Goal: Check status: Check status

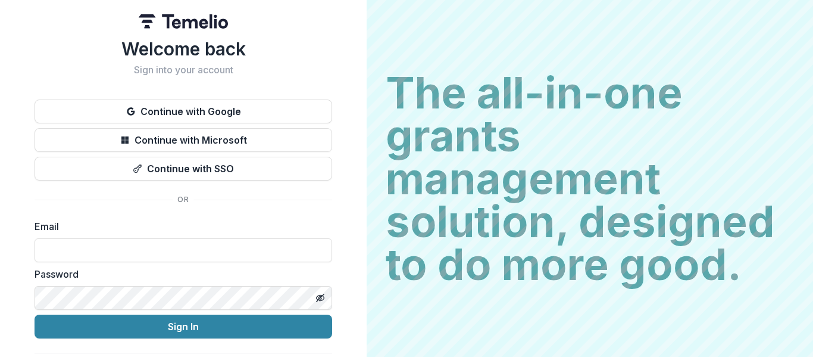
click at [104, 228] on label "Email" at bounding box center [180, 226] width 291 height 14
click at [79, 255] on input at bounding box center [184, 250] width 298 height 24
type input "**********"
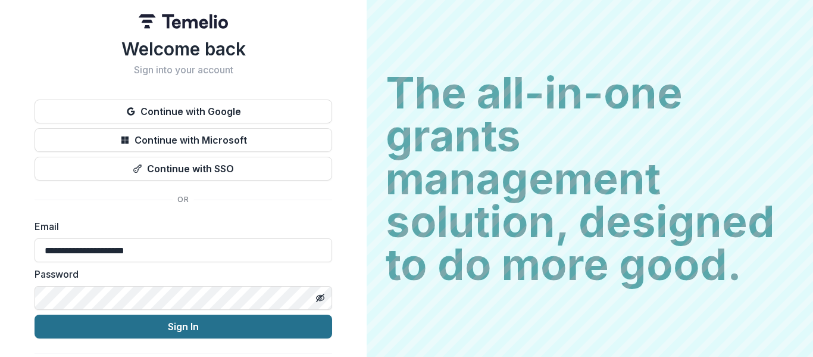
click at [155, 325] on button "Sign In" at bounding box center [184, 326] width 298 height 24
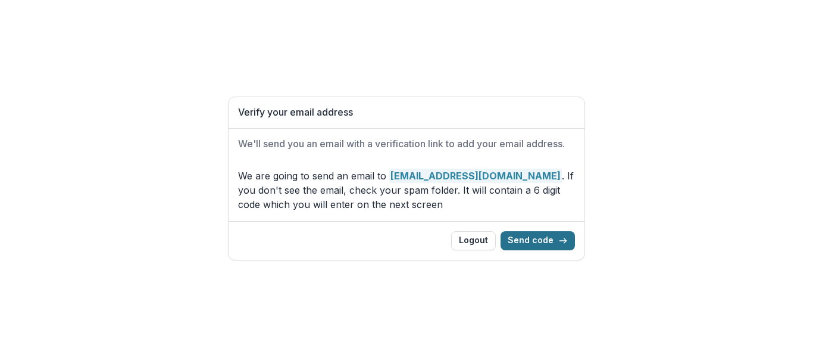
click at [548, 241] on button "Send code" at bounding box center [538, 240] width 74 height 19
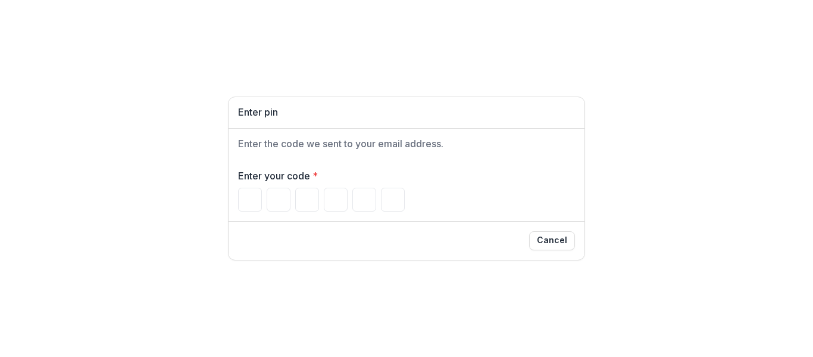
type input "*"
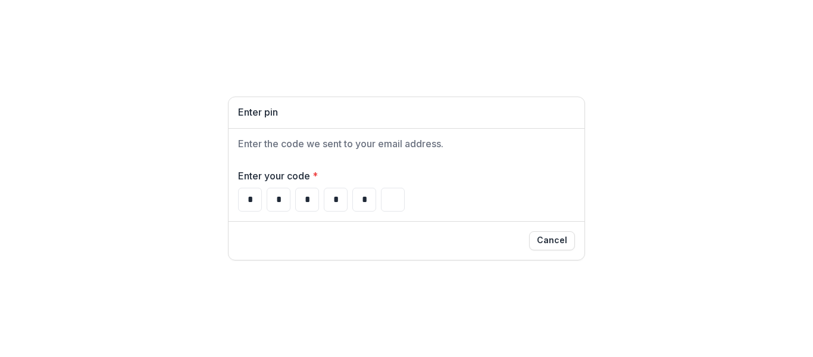
type input "*"
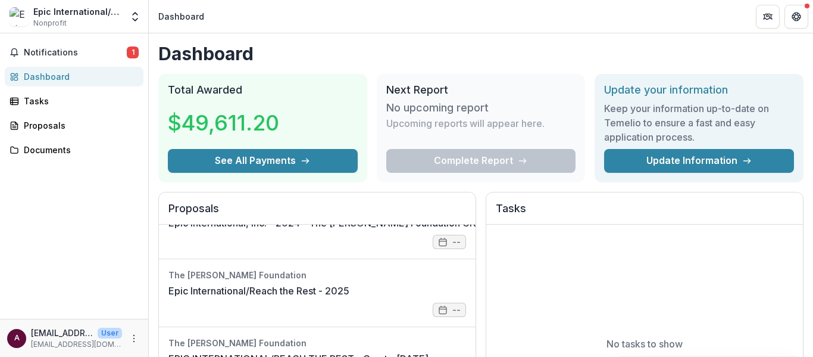
scroll to position [111, 0]
click at [223, 283] on link "Epic International/Reach the Rest - 2025" at bounding box center [259, 290] width 181 height 14
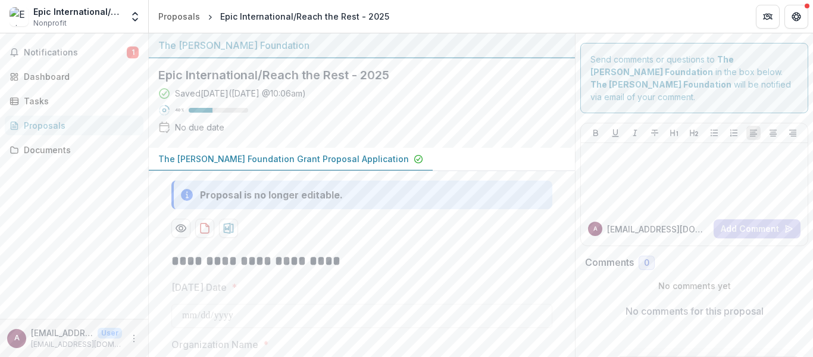
click at [309, 157] on p "The [PERSON_NAME] Foundation Grant Proposal Application" at bounding box center [283, 158] width 251 height 13
click at [65, 52] on span "Notifications" at bounding box center [75, 53] width 103 height 10
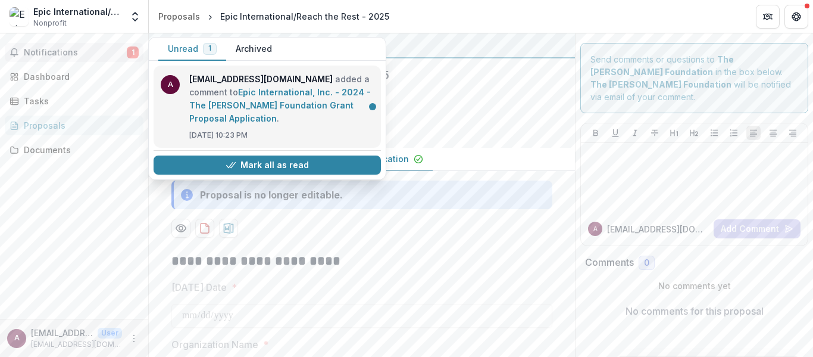
click at [263, 100] on link "Epic International, Inc. - 2024 - The [PERSON_NAME] Foundation Grant Proposal A…" at bounding box center [280, 105] width 182 height 36
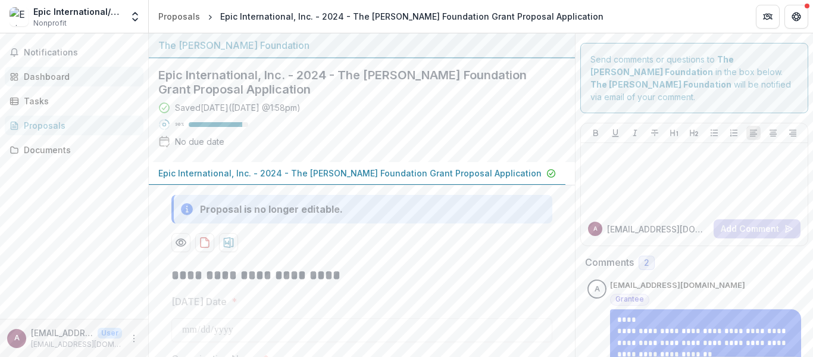
click at [42, 71] on div "Dashboard" at bounding box center [79, 76] width 110 height 13
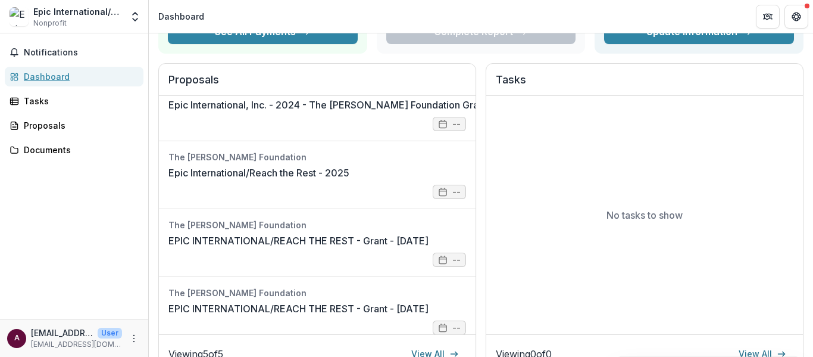
scroll to position [111, 0]
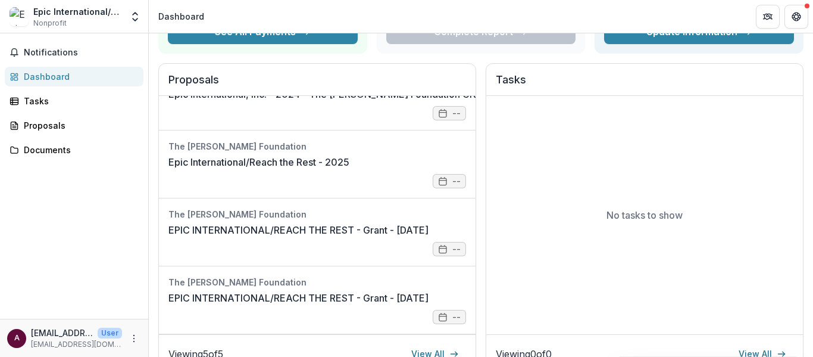
drag, startPoint x: 467, startPoint y: 273, endPoint x: 477, endPoint y: 153, distance: 120.1
drag, startPoint x: 477, startPoint y: 153, endPoint x: 476, endPoint y: 183, distance: 30.4
click at [476, 183] on div "Proposals The [PERSON_NAME] Foundation Epic International/Reach the Rest - 2023…" at bounding box center [480, 218] width 645 height 311
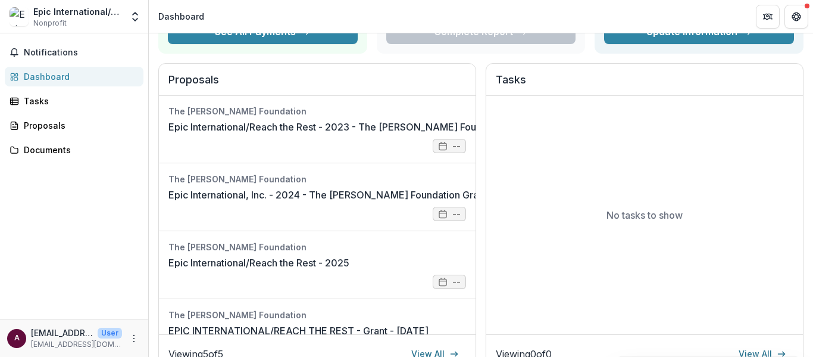
scroll to position [0, 0]
click at [204, 256] on link "Epic International/Reach the Rest - 2025" at bounding box center [259, 263] width 181 height 14
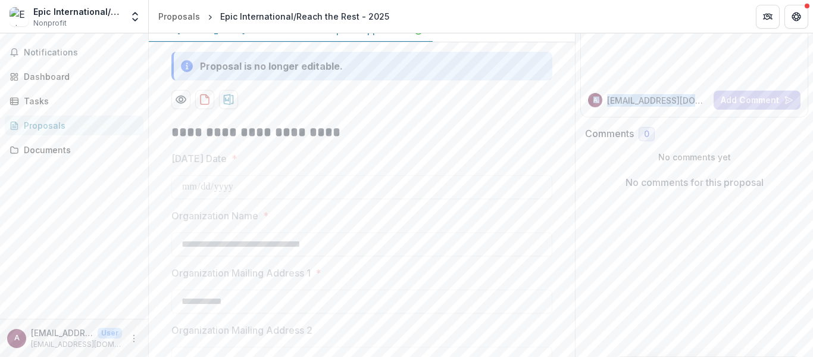
drag, startPoint x: 809, startPoint y: 60, endPoint x: 813, endPoint y: 102, distance: 42.5
click at [813, 102] on div "**********" at bounding box center [481, 194] width 664 height 323
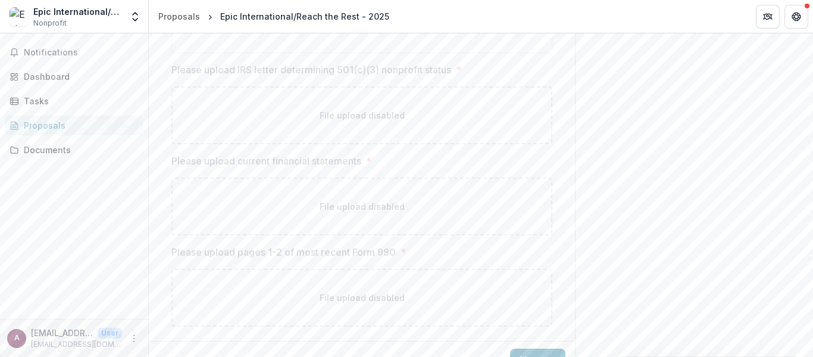
scroll to position [1725, 0]
click at [544, 332] on button "Next" at bounding box center [537, 338] width 55 height 24
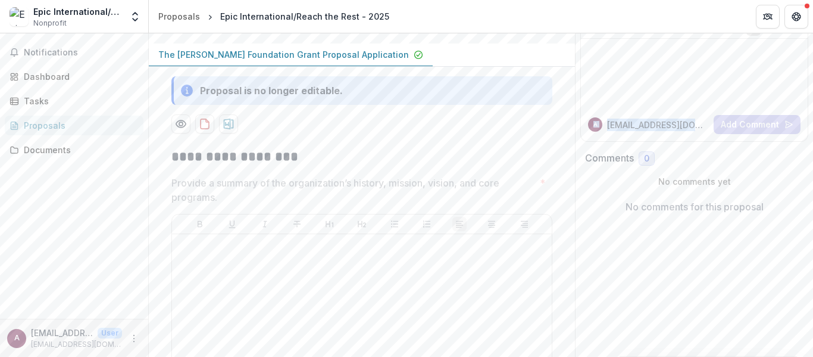
scroll to position [0, 0]
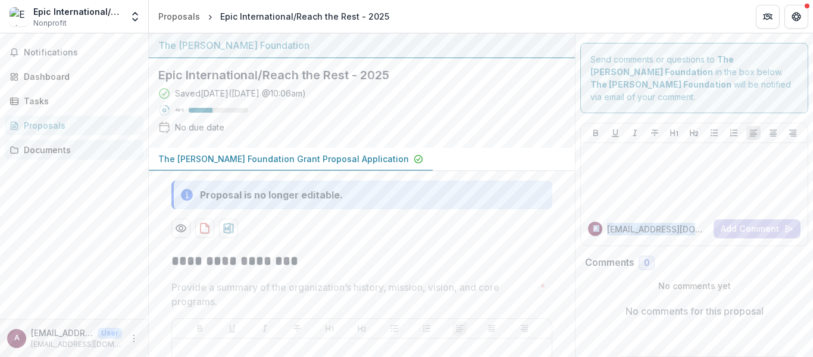
click at [40, 149] on div "Documents" at bounding box center [79, 149] width 110 height 13
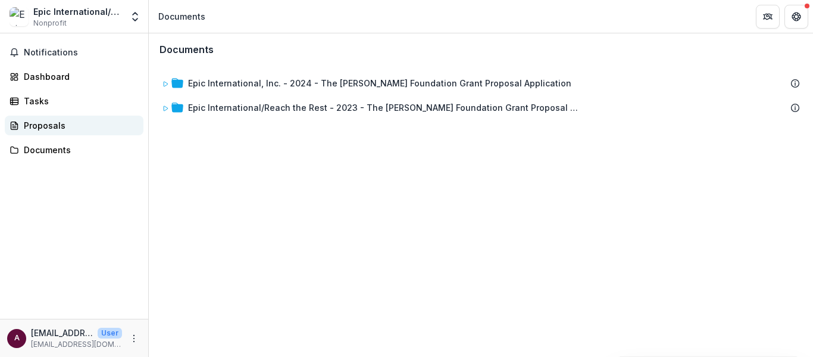
click at [41, 120] on div "Proposals" at bounding box center [79, 125] width 110 height 13
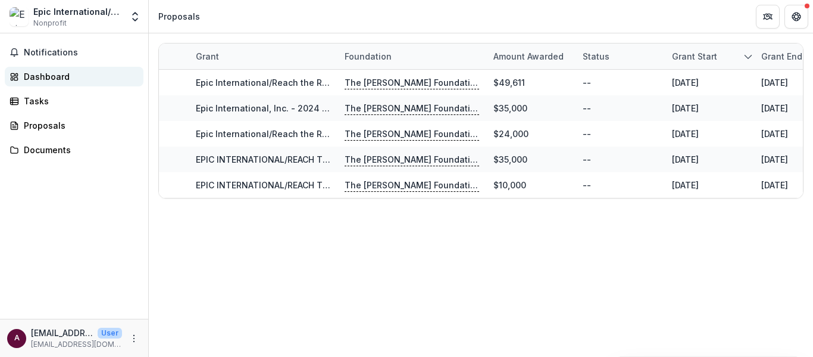
click at [45, 77] on div "Dashboard" at bounding box center [79, 76] width 110 height 13
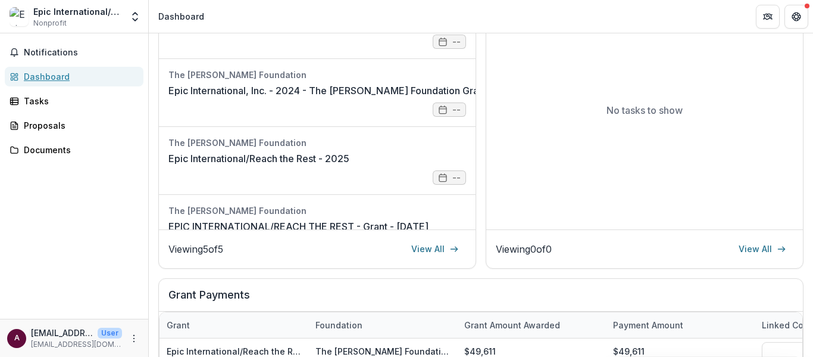
scroll to position [237, 0]
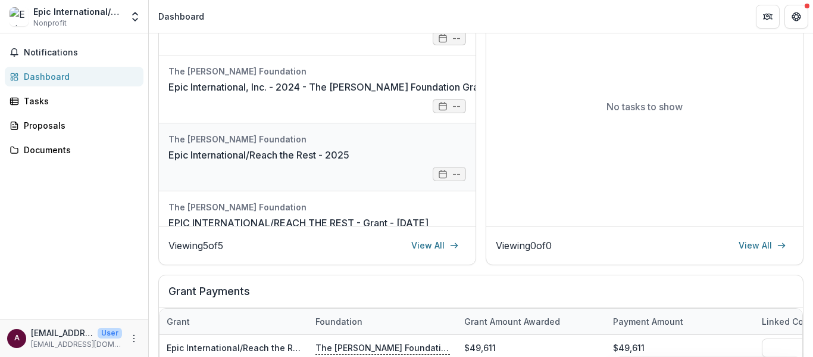
click at [350, 162] on link "Epic International/Reach the Rest - 2025" at bounding box center [259, 155] width 181 height 14
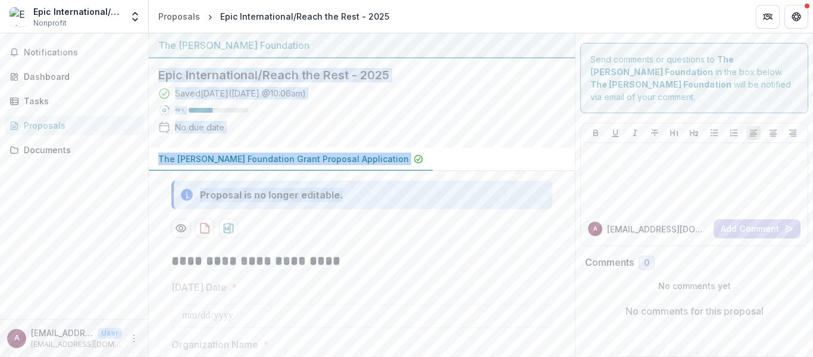
drag, startPoint x: 160, startPoint y: 74, endPoint x: 373, endPoint y: 202, distance: 248.3
copy div "Epic International/Reach the Rest - 2025 Saved [DATE] ( [DATE] 10:06am ) 40 % N…"
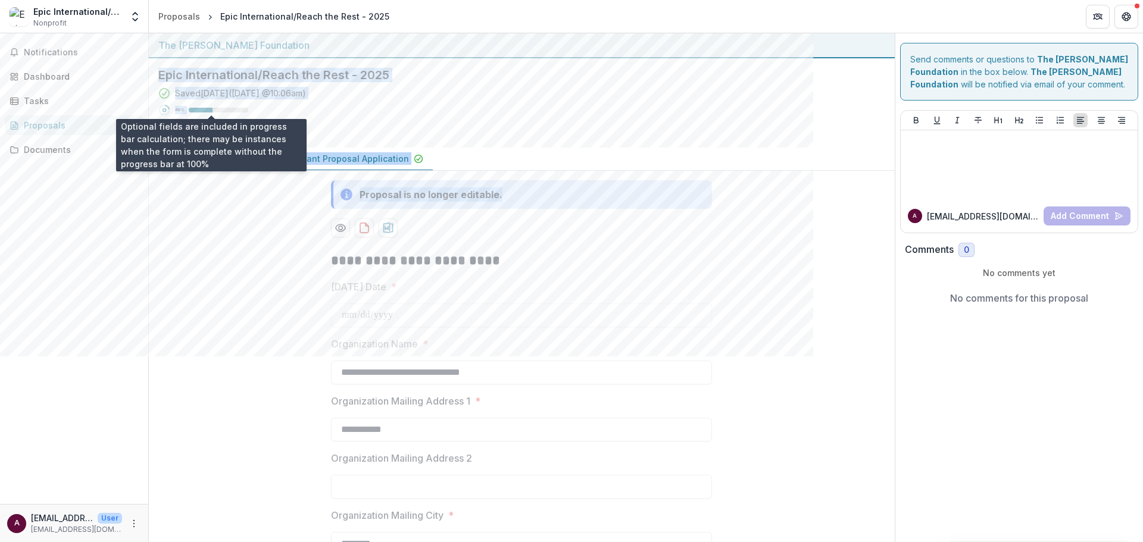
click at [209, 110] on div at bounding box center [201, 110] width 24 height 5
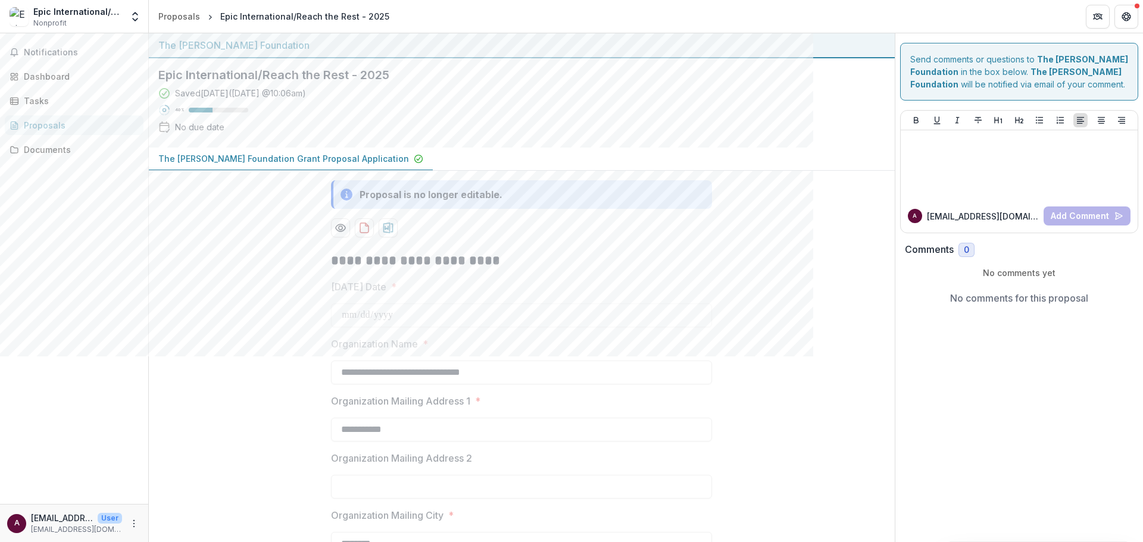
click at [230, 91] on div "Saved [DATE] ( [DATE] 10:06am )" at bounding box center [240, 93] width 131 height 13
click at [159, 88] on icon at bounding box center [164, 94] width 12 height 12
click at [161, 90] on circle at bounding box center [165, 93] width 10 height 10
click at [261, 155] on p "The [PERSON_NAME] Foundation Grant Proposal Application" at bounding box center [283, 158] width 251 height 13
click at [186, 15] on div "Proposals" at bounding box center [179, 16] width 42 height 13
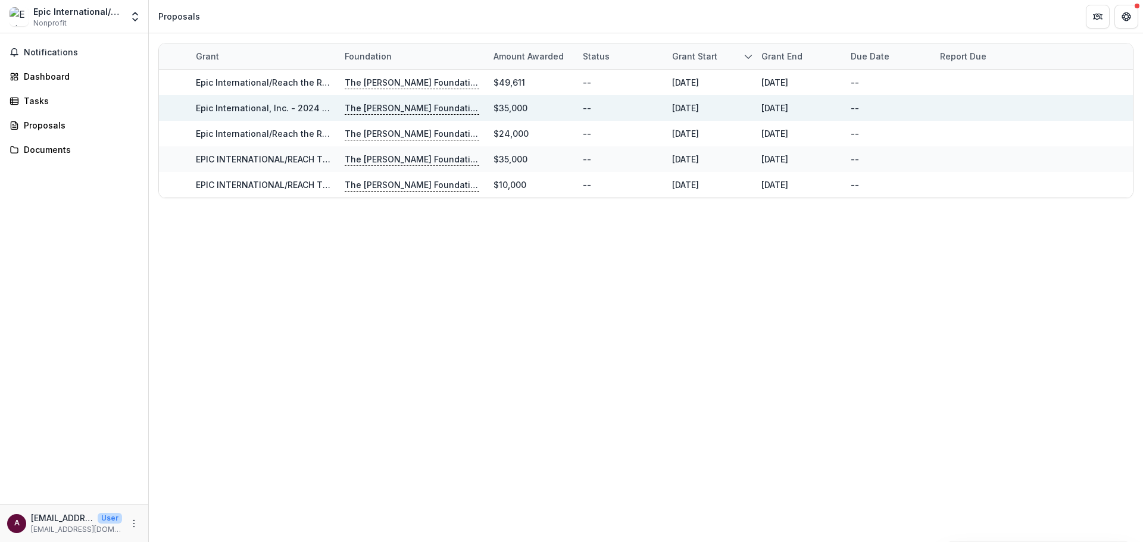
click at [378, 107] on p "The [PERSON_NAME] Foundation" at bounding box center [412, 108] width 135 height 13
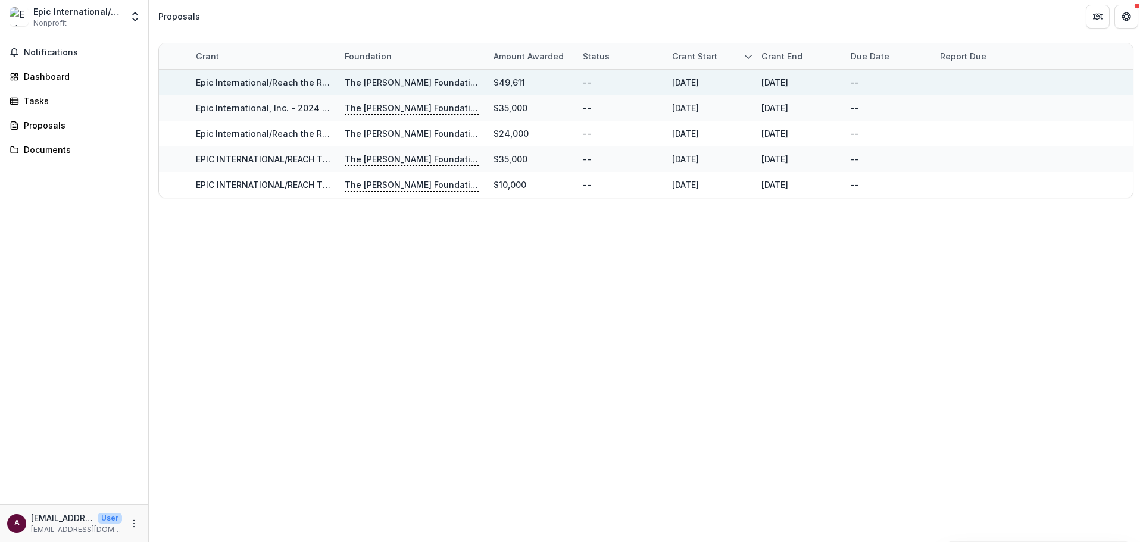
click at [386, 79] on p "The [PERSON_NAME] Foundation" at bounding box center [412, 82] width 135 height 13
click at [223, 80] on link "Epic International/Reach the Rest - 2025" at bounding box center [280, 82] width 169 height 10
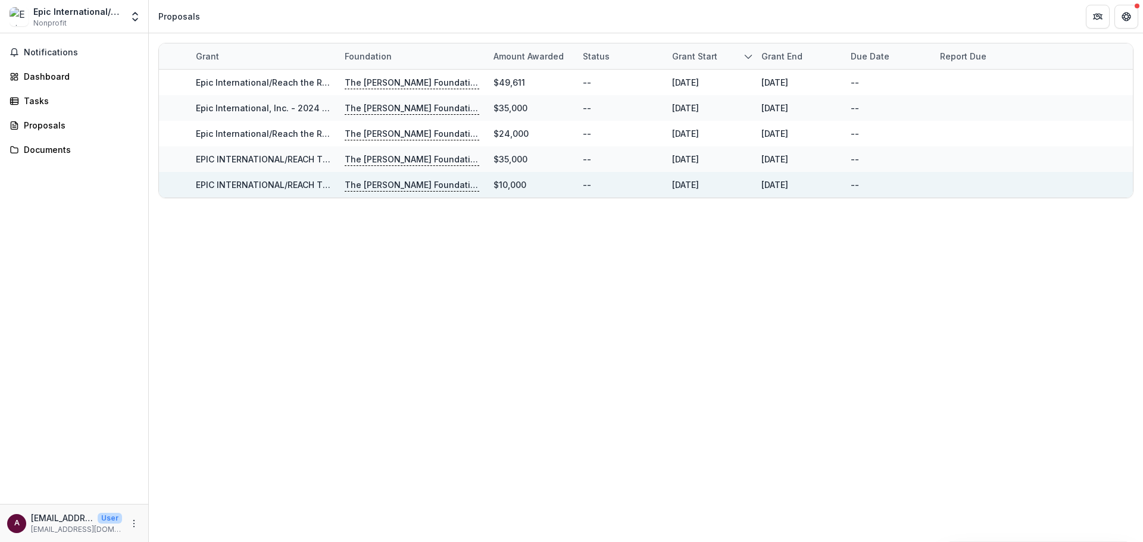
click at [292, 186] on link "EPIC INTERNATIONAL/REACH THE REST - Grant - [DATE]" at bounding box center [310, 185] width 229 height 10
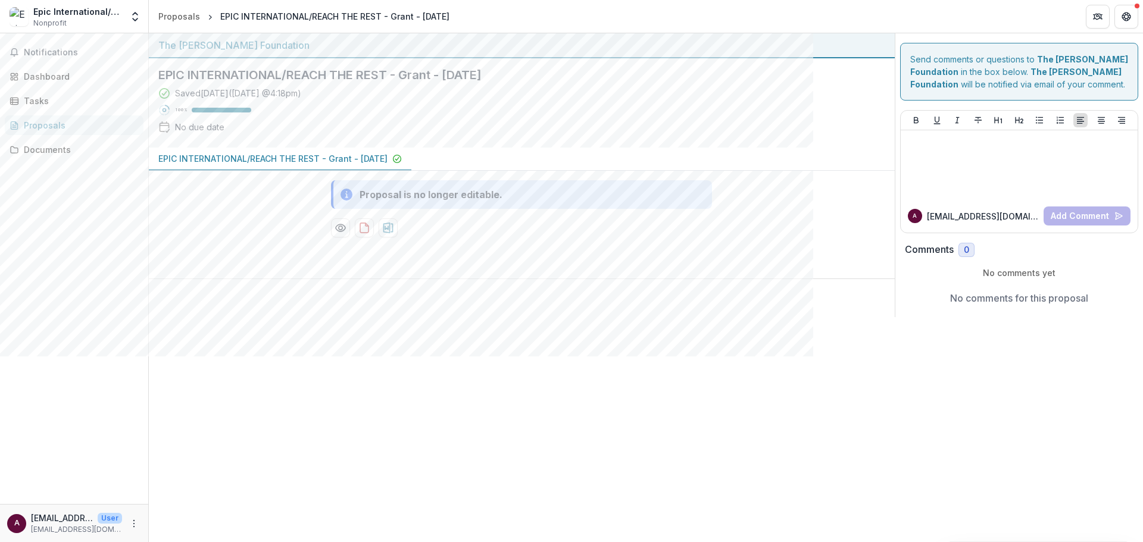
click at [357, 156] on p "EPIC INTERNATIONAL/REACH THE REST - Grant - [DATE]" at bounding box center [272, 158] width 229 height 13
click at [174, 160] on p "EPIC INTERNATIONAL/REACH THE REST - Grant - [DATE]" at bounding box center [272, 158] width 229 height 13
